Goal: Navigation & Orientation: Find specific page/section

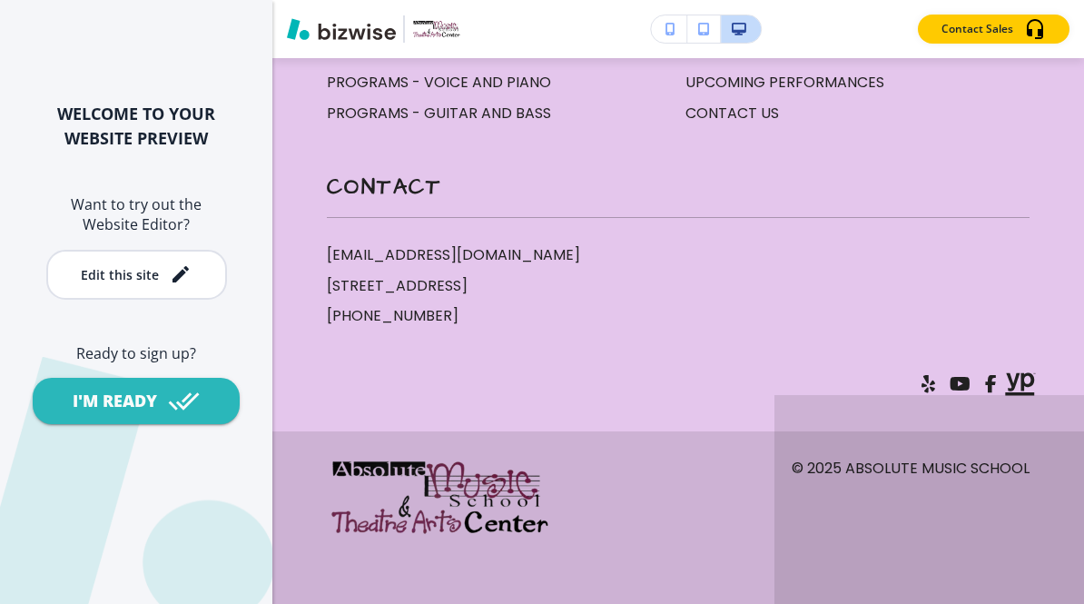
scroll to position [11218, 0]
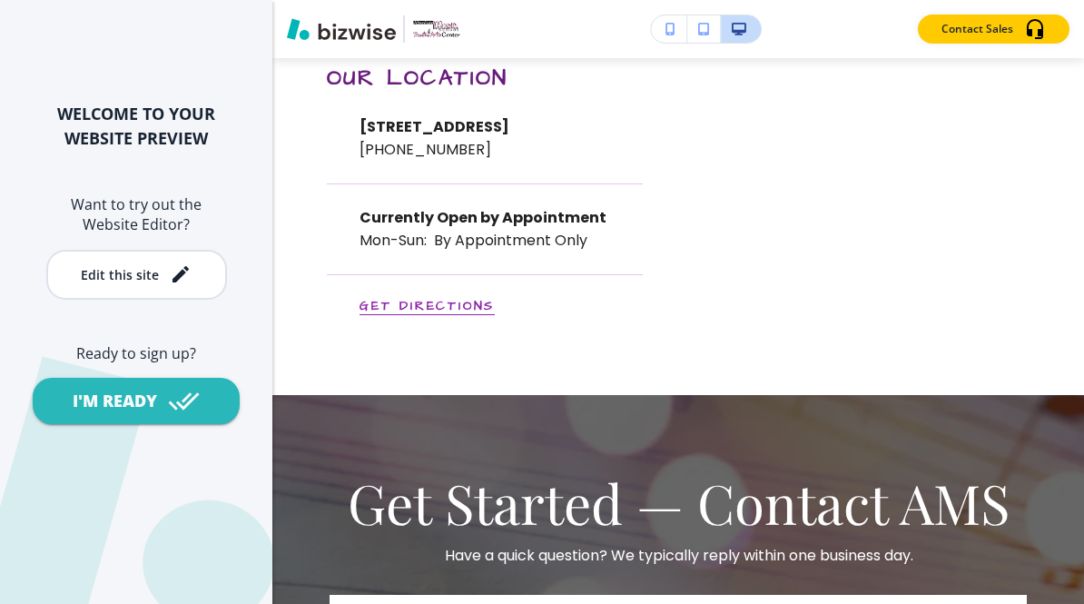
scroll to position [8132, 0]
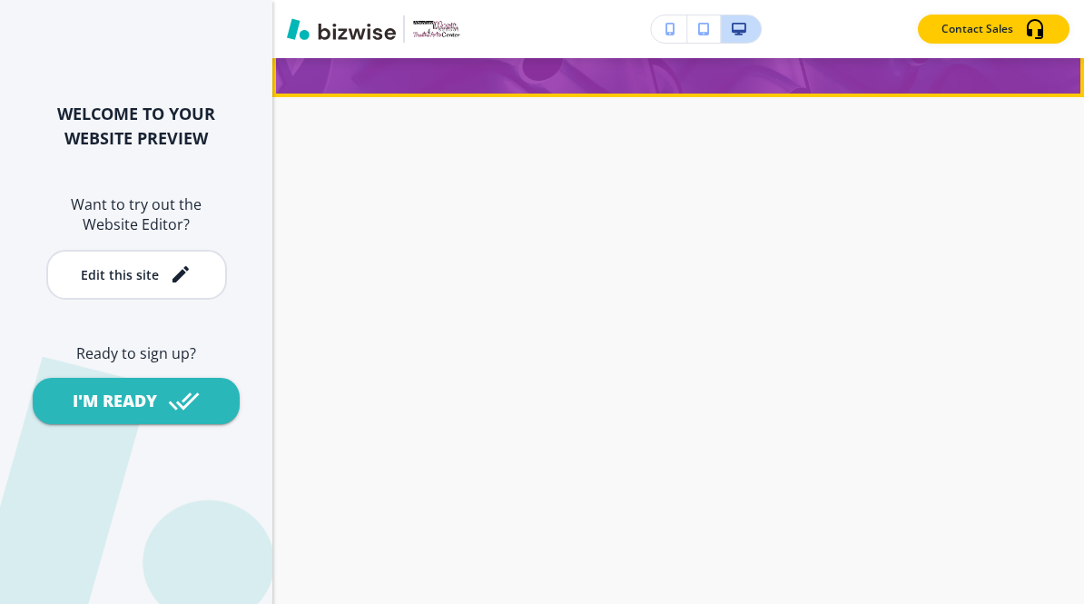
scroll to position [566, 0]
